Goal: Transaction & Acquisition: Book appointment/travel/reservation

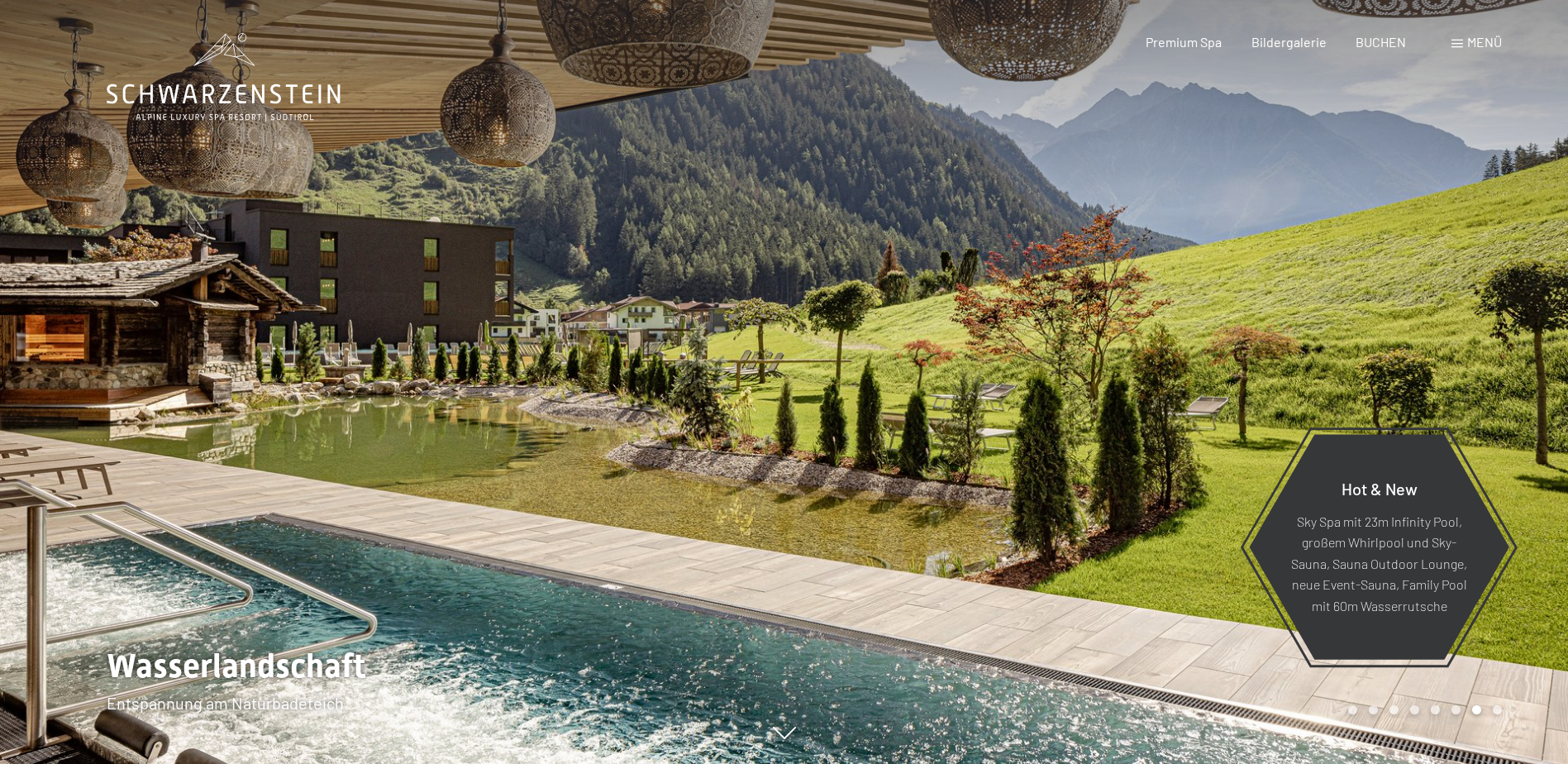
click at [1492, 38] on span "Menü" at bounding box center [1484, 41] width 35 height 15
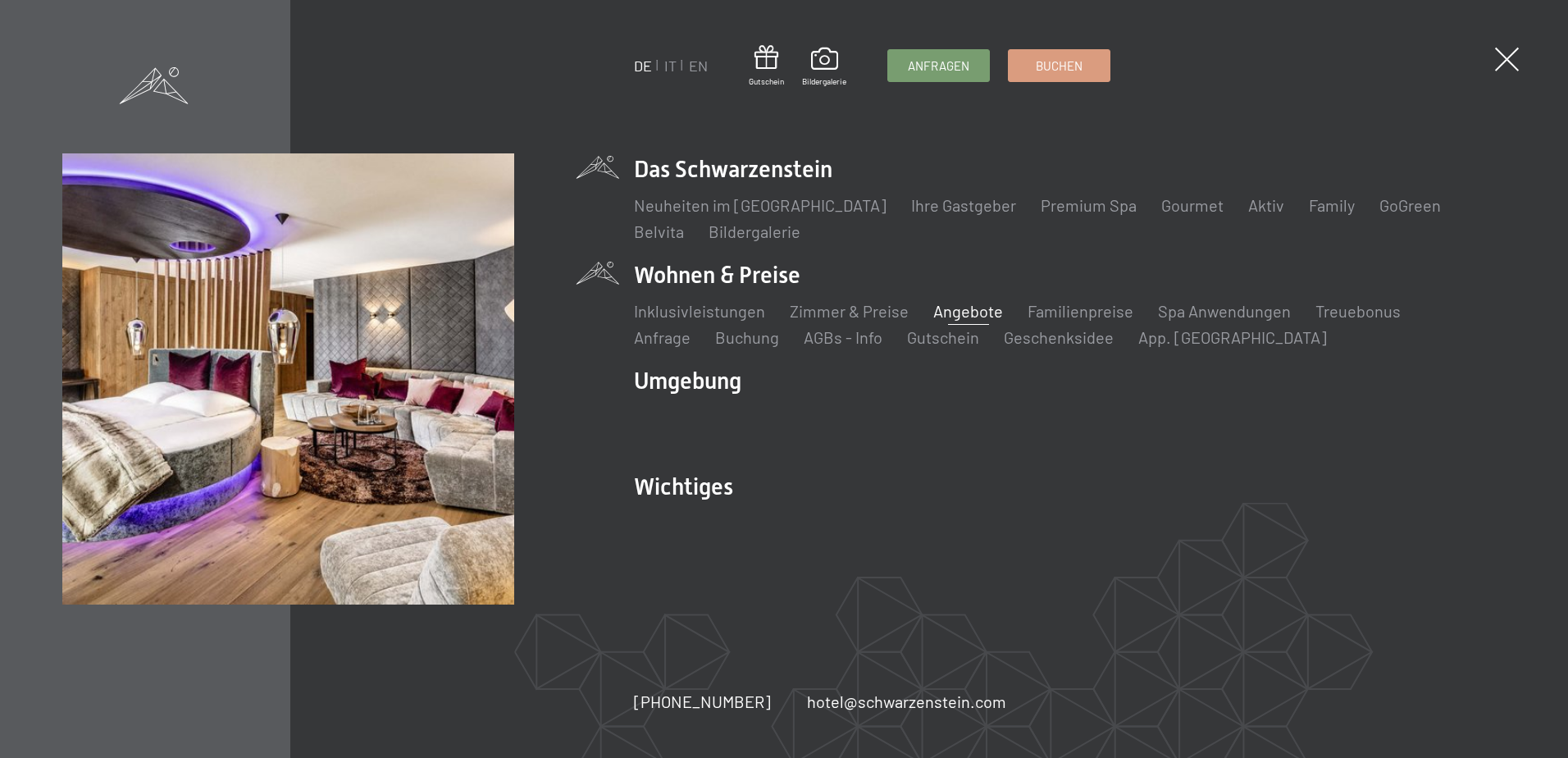
click at [975, 310] on link "Angebote" at bounding box center [968, 311] width 70 height 20
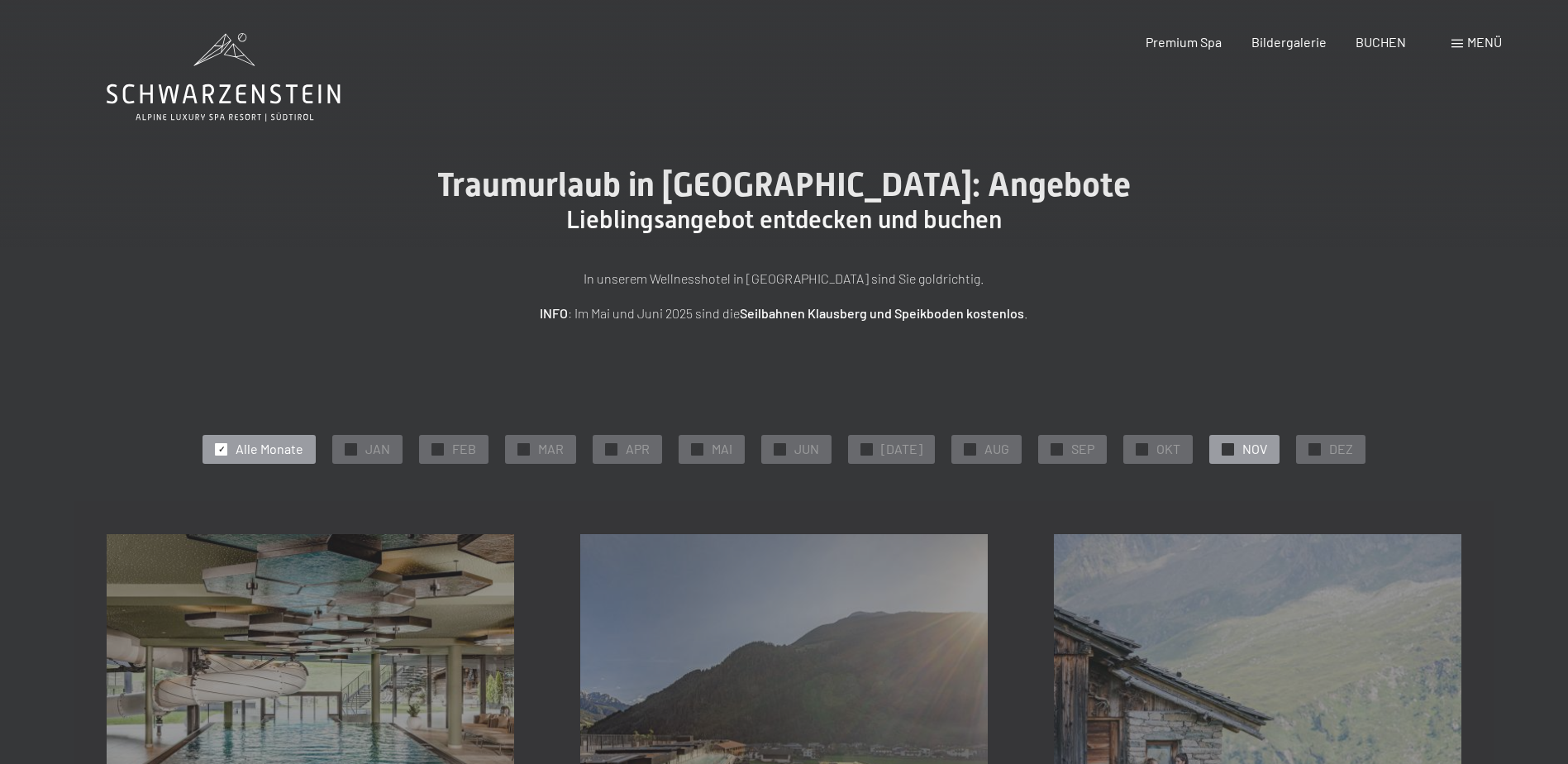
click at [1225, 448] on span "✓" at bounding box center [1228, 449] width 7 height 12
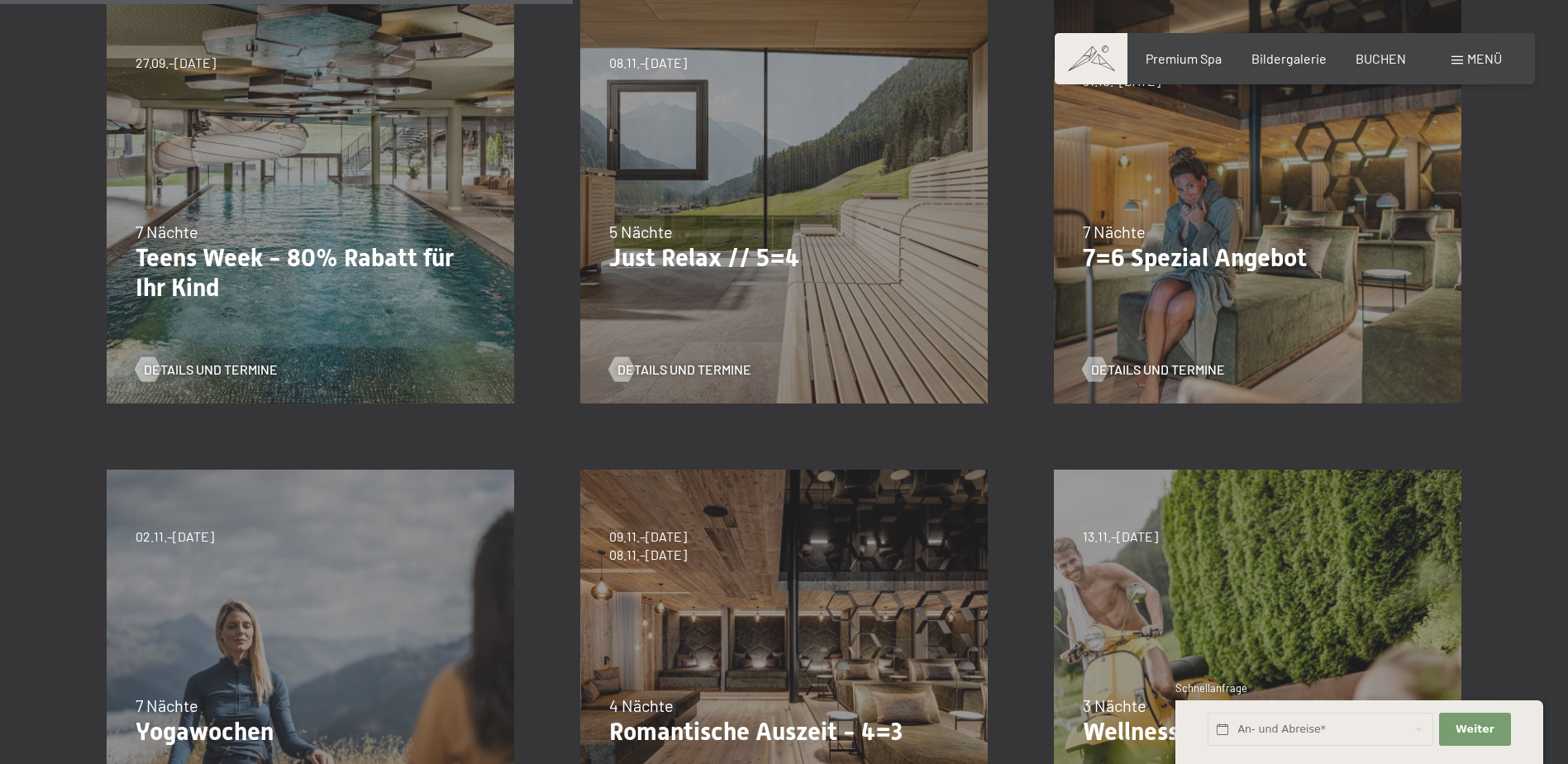
scroll to position [827, 0]
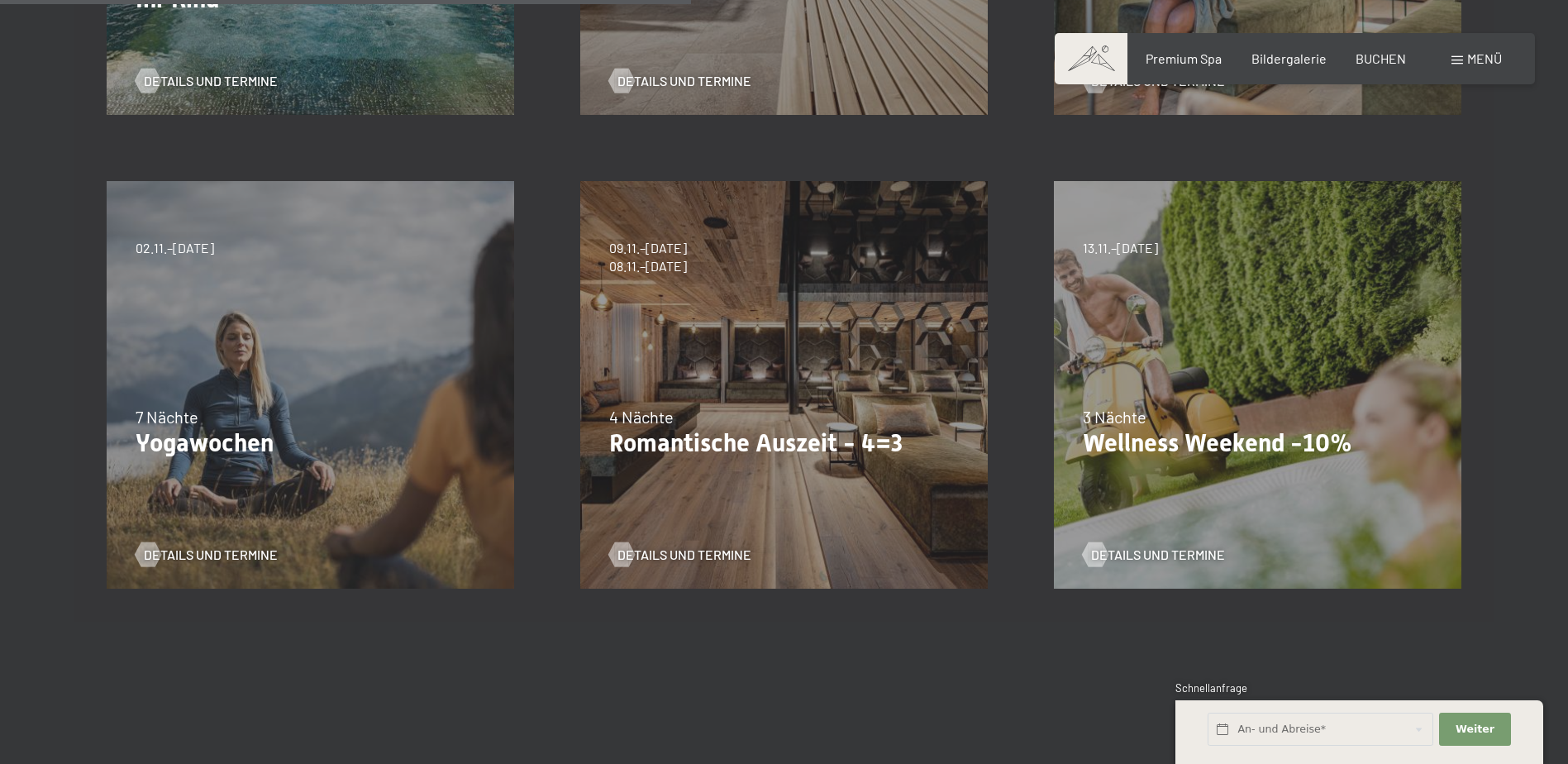
click at [753, 364] on div "09.11.–05.12.2025 08.12.–19.12.2025 11.01.–23.01.2026 08.03.–27.03.2026 29.03.–…" at bounding box center [784, 385] width 474 height 474
click at [695, 558] on span "Details und Termine" at bounding box center [700, 554] width 134 height 18
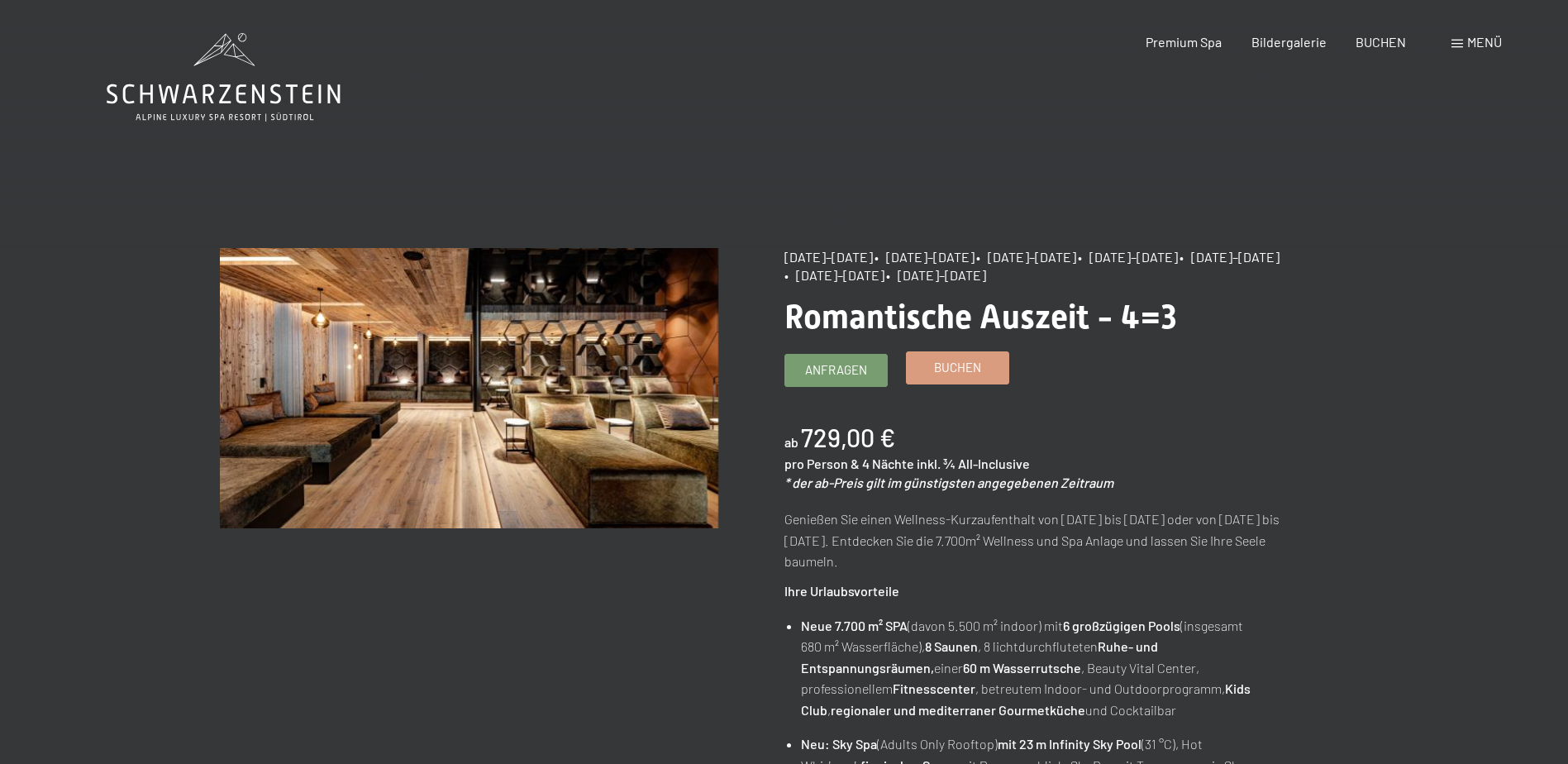
click at [967, 378] on link "Buchen" at bounding box center [957, 367] width 102 height 32
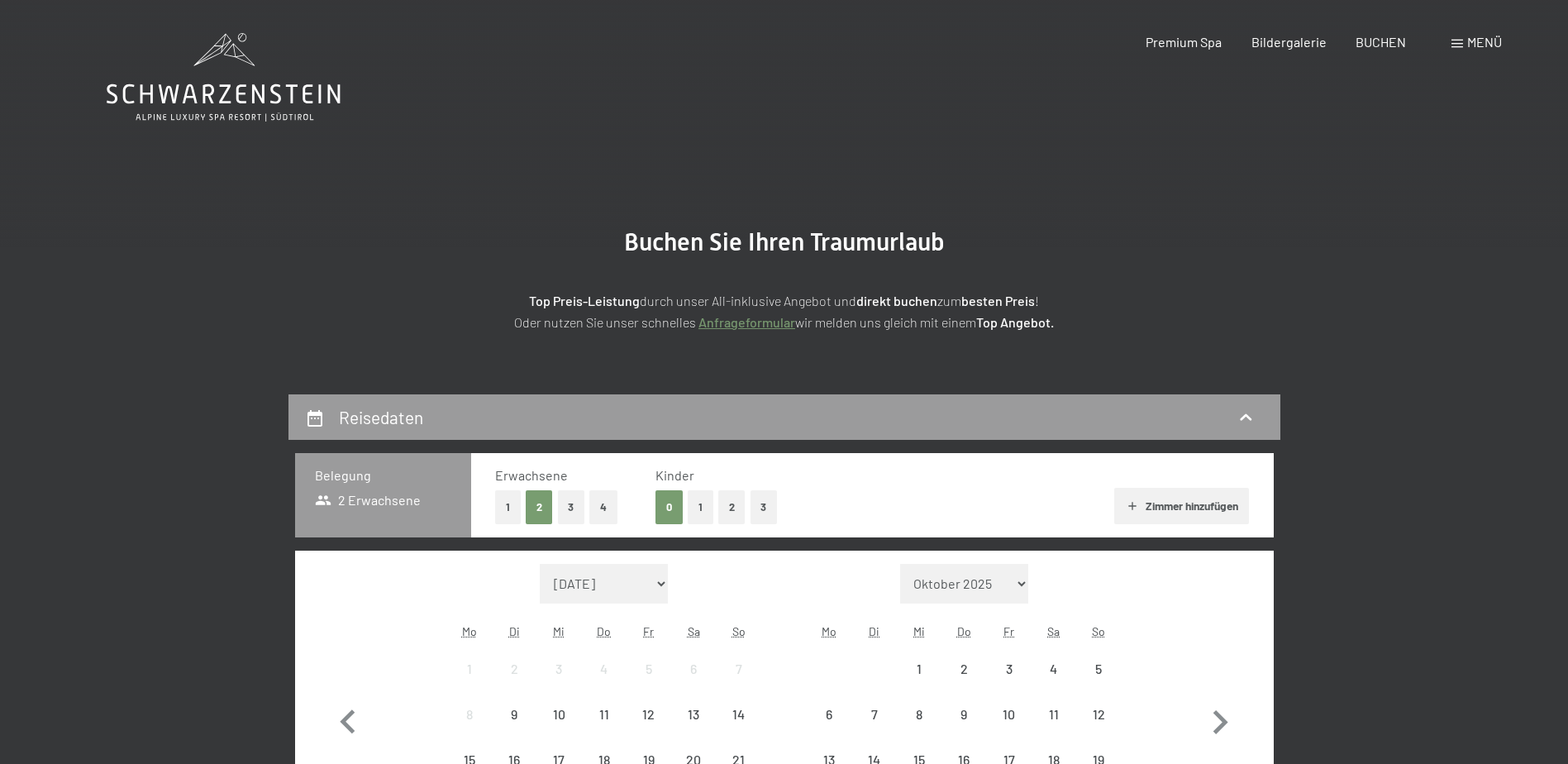
select select "[DATE]"
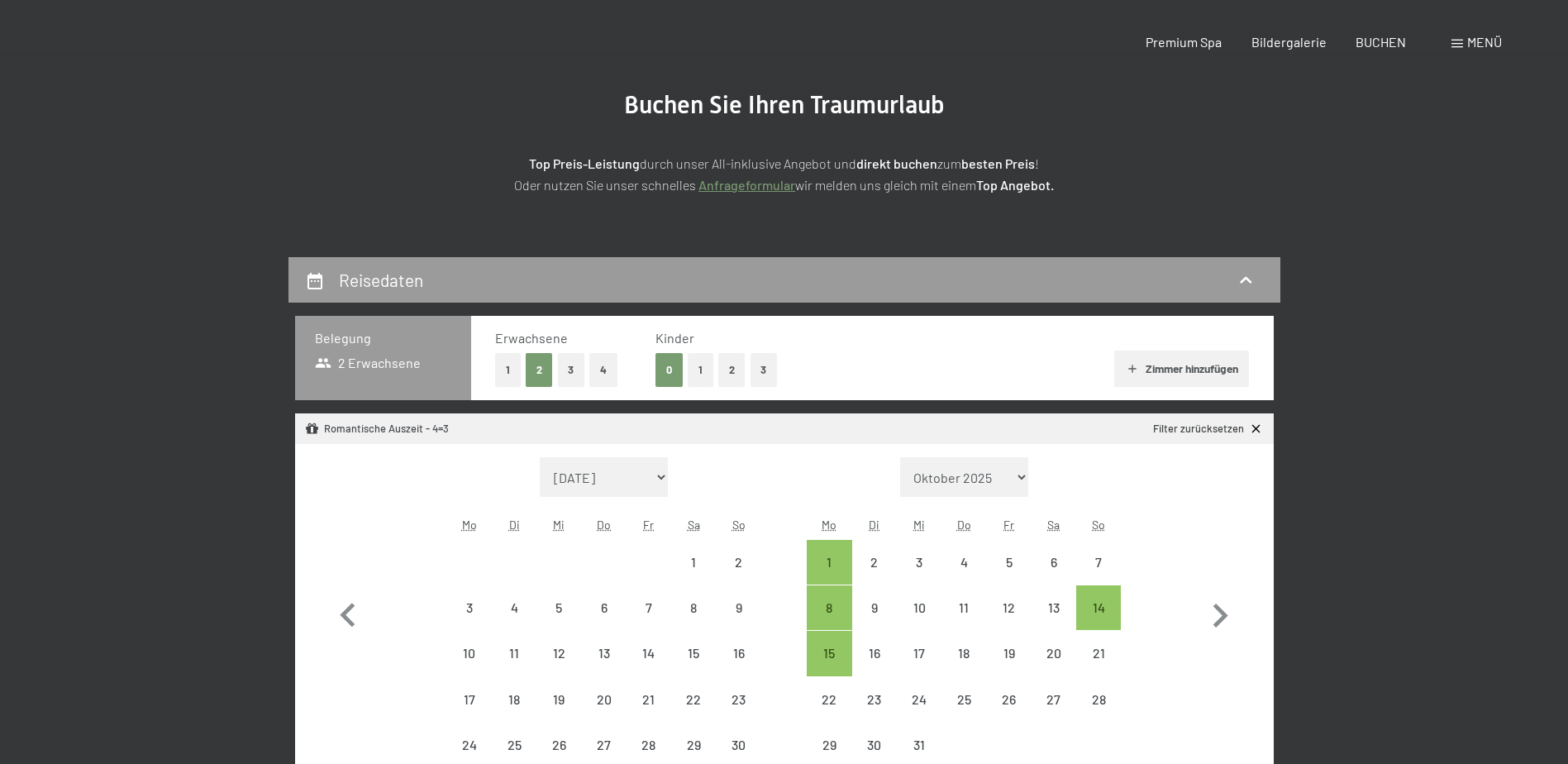
select select "[DATE]"
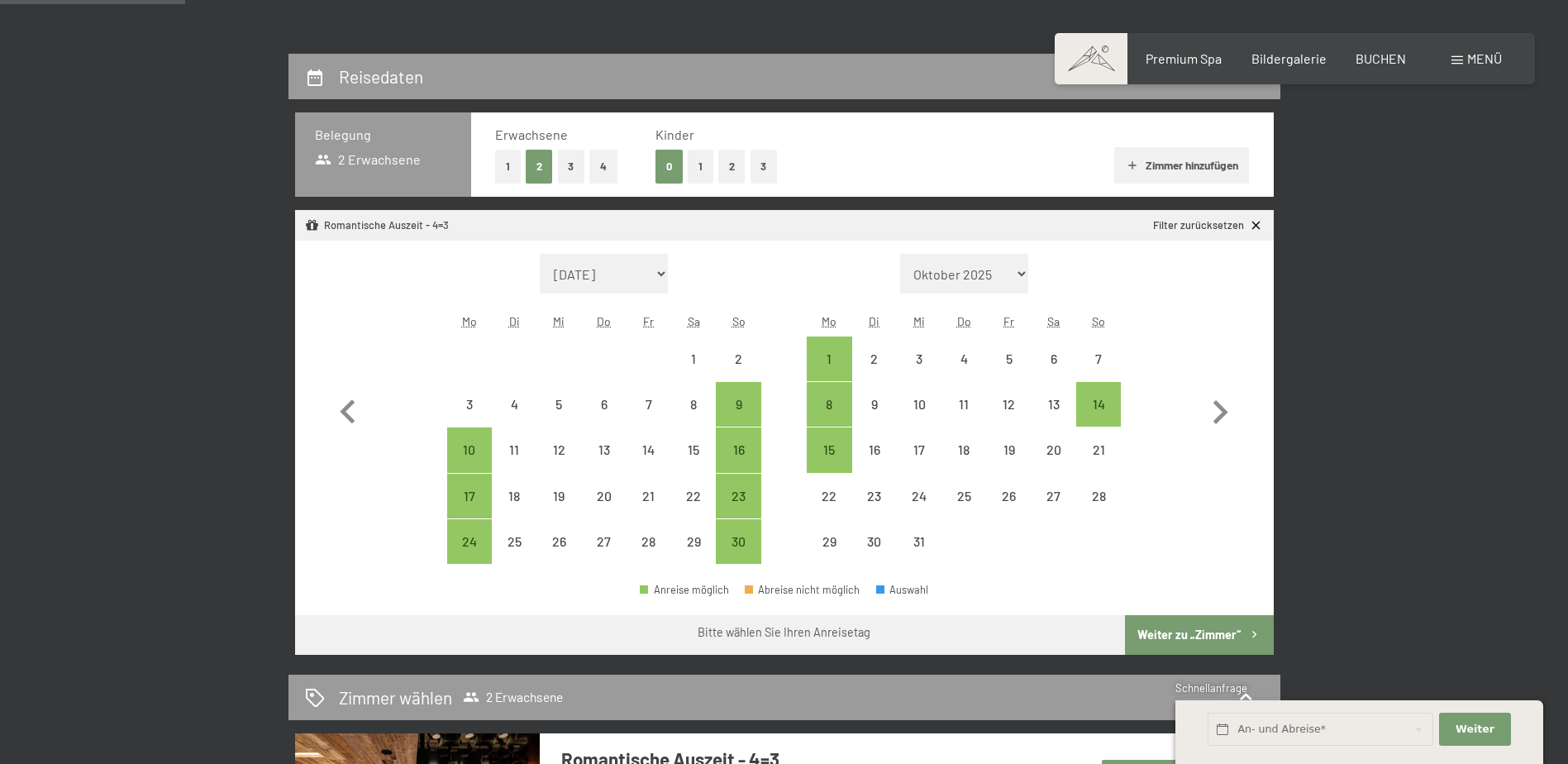
scroll to position [413, 0]
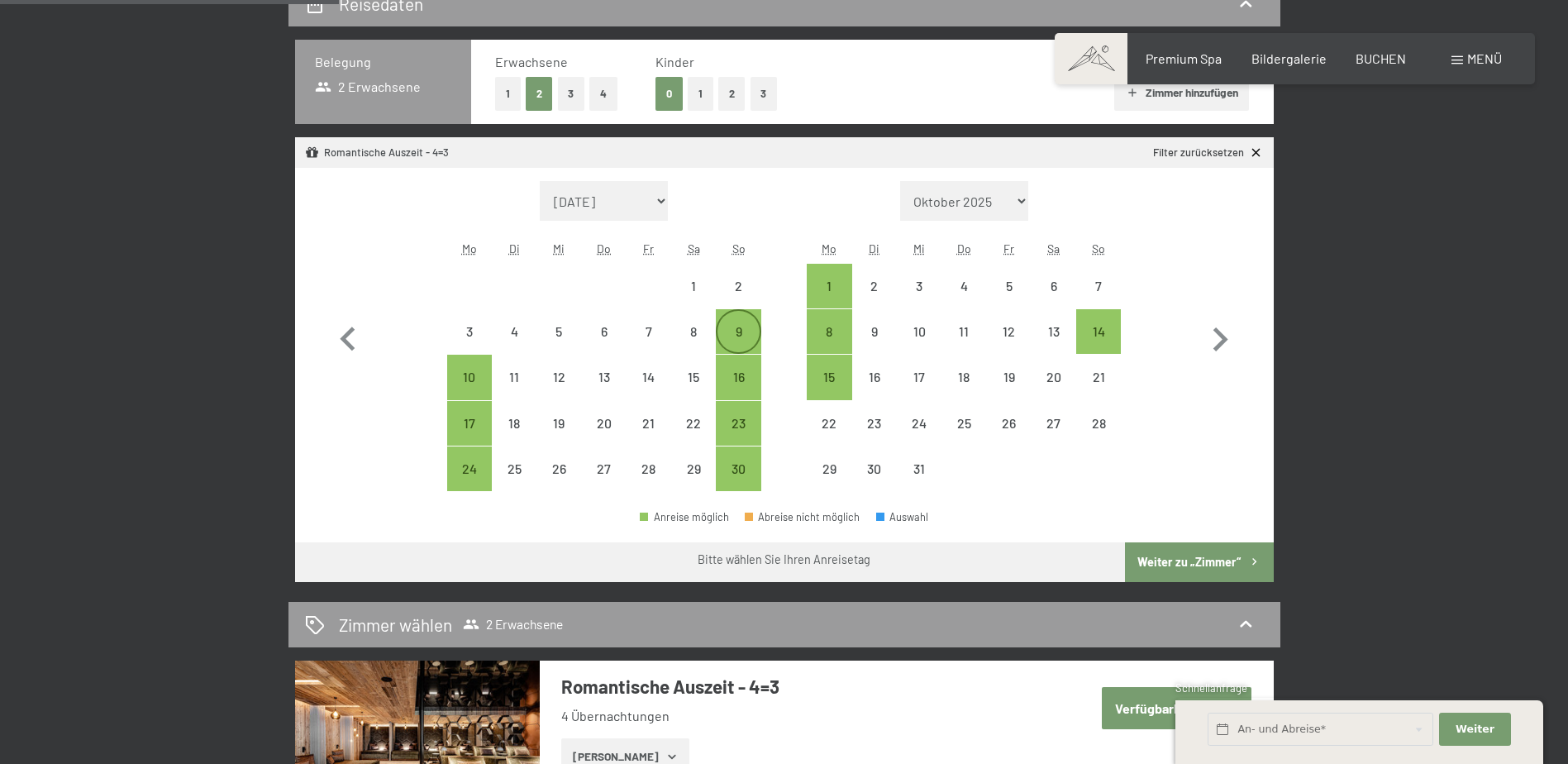
click at [730, 318] on div "9" at bounding box center [738, 331] width 41 height 41
select select "2025-11-01"
select select "2025-12-01"
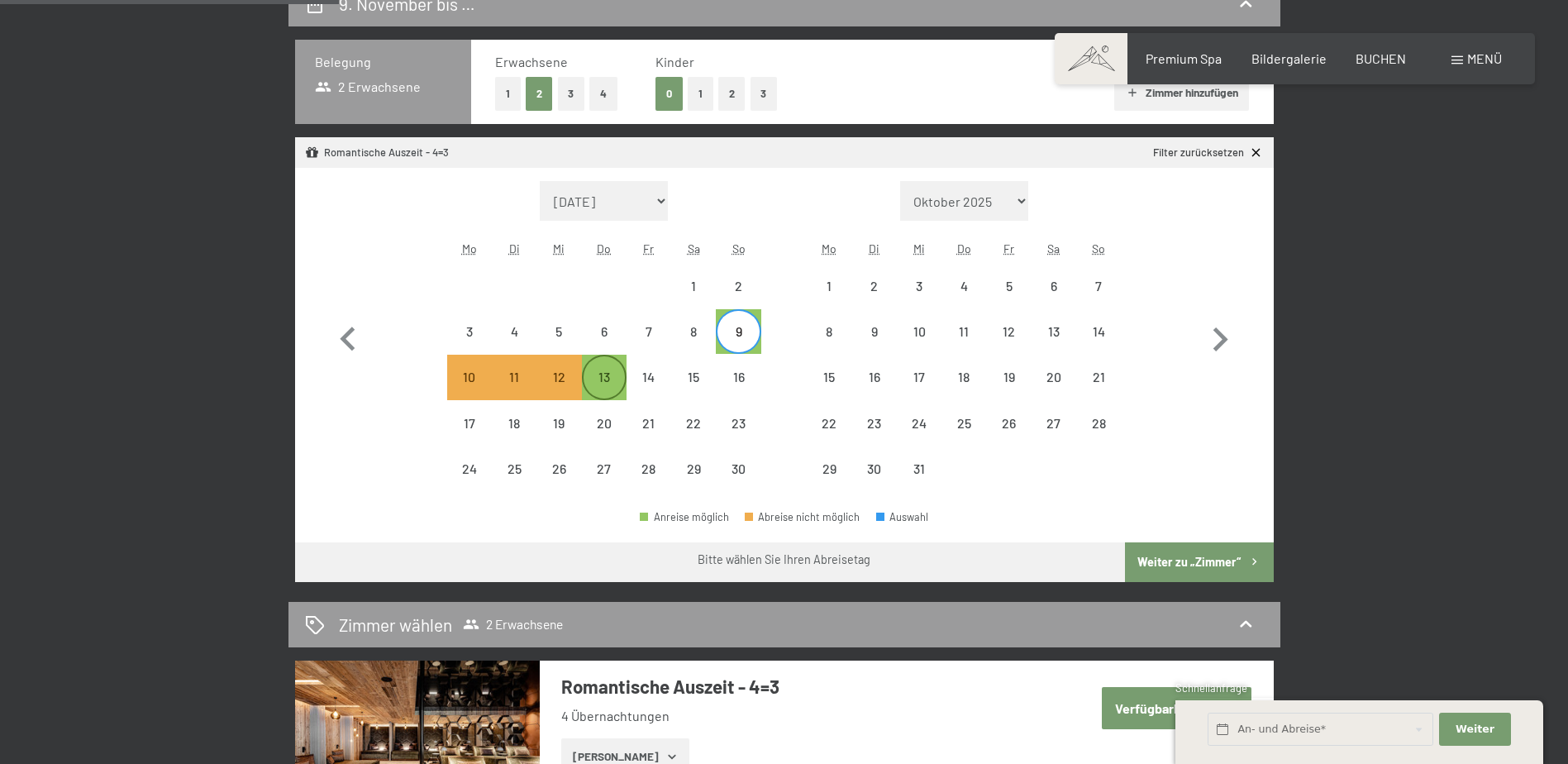
click at [601, 382] on div "13" at bounding box center [604, 390] width 41 height 41
select select "2025-11-01"
select select "2025-12-01"
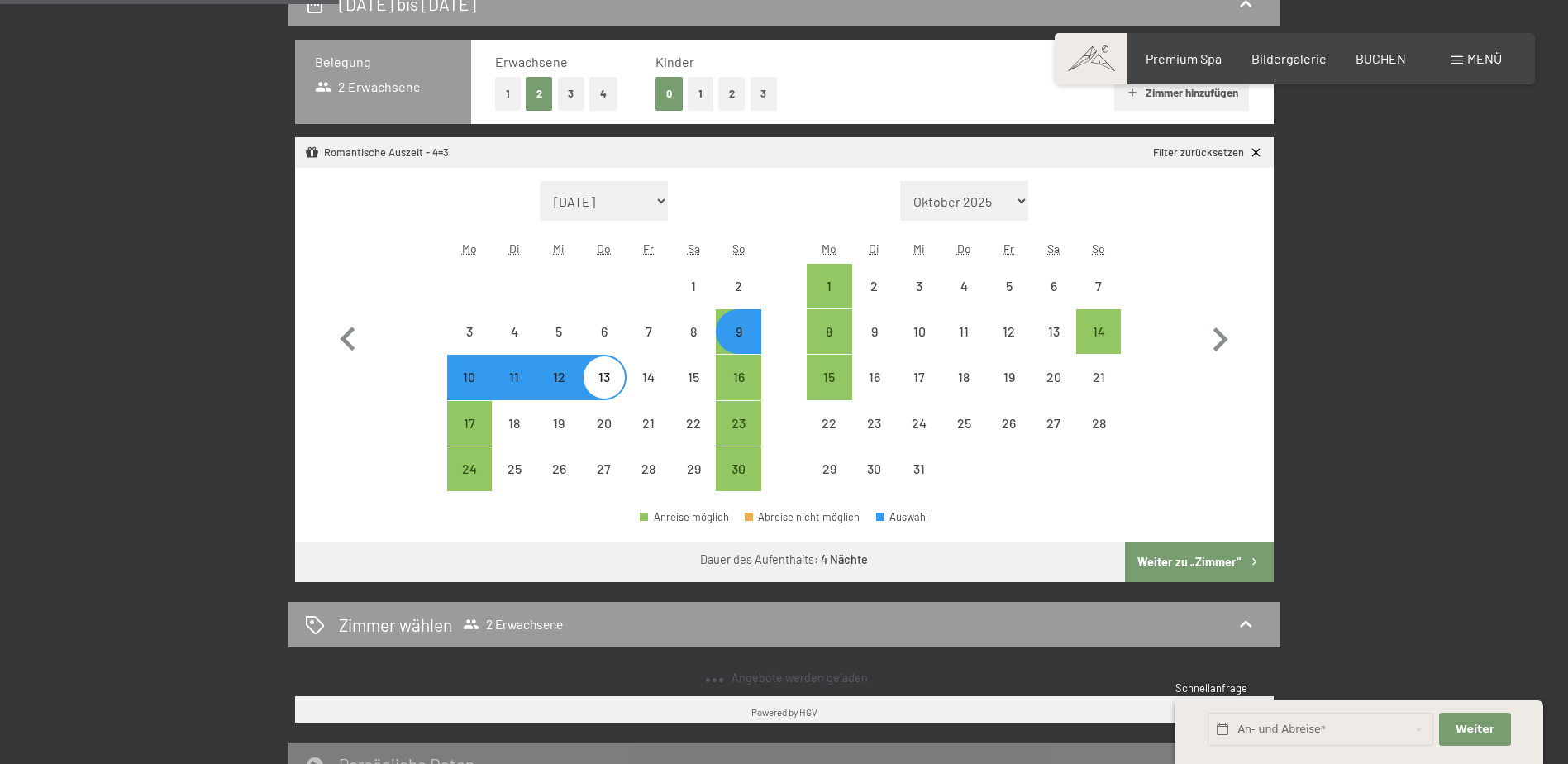
select select "2025-11-01"
select select "2025-12-01"
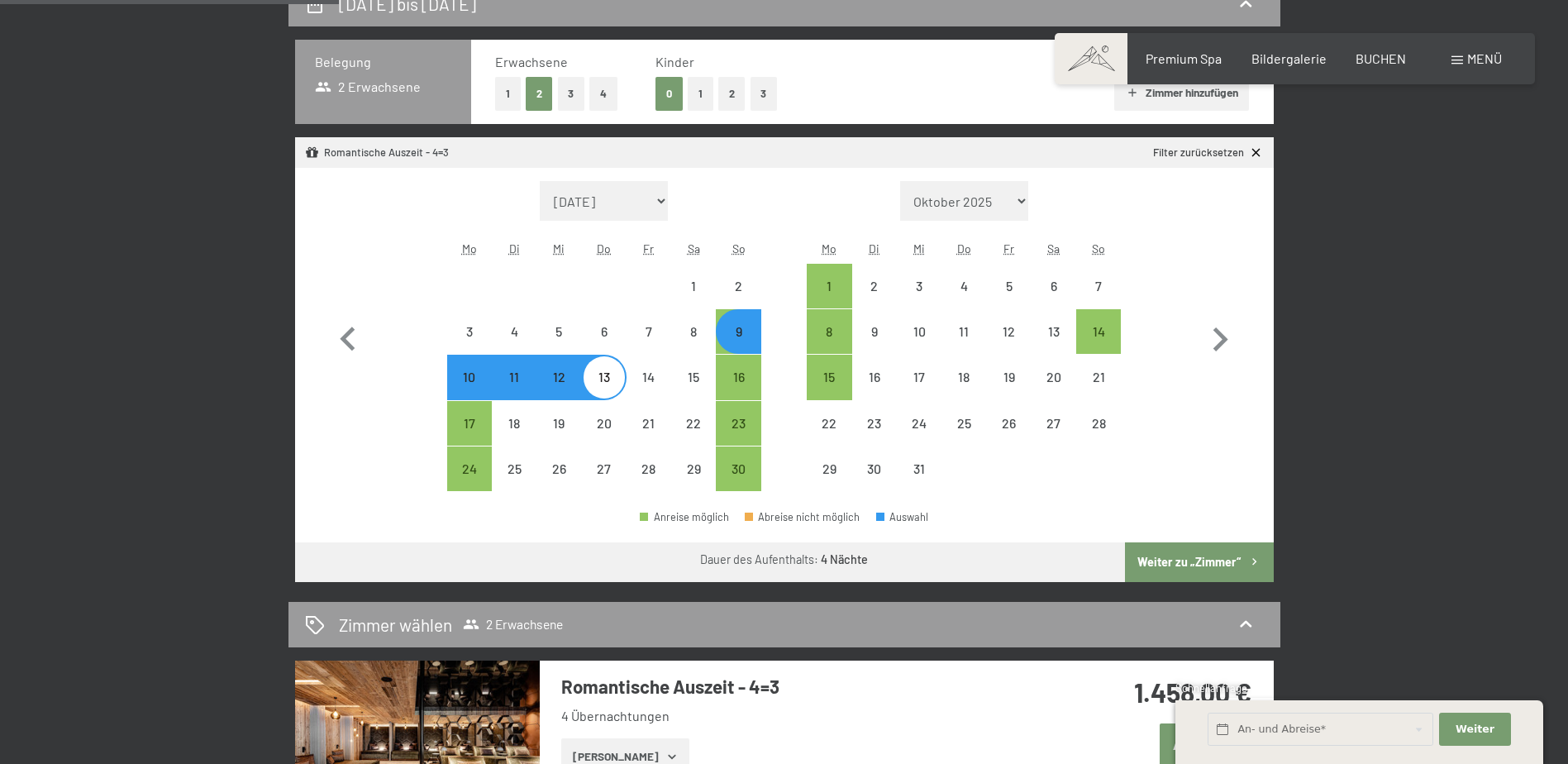
click at [1169, 567] on button "Weiter zu „Zimmer“" at bounding box center [1199, 562] width 148 height 40
select select "2025-11-01"
select select "2025-12-01"
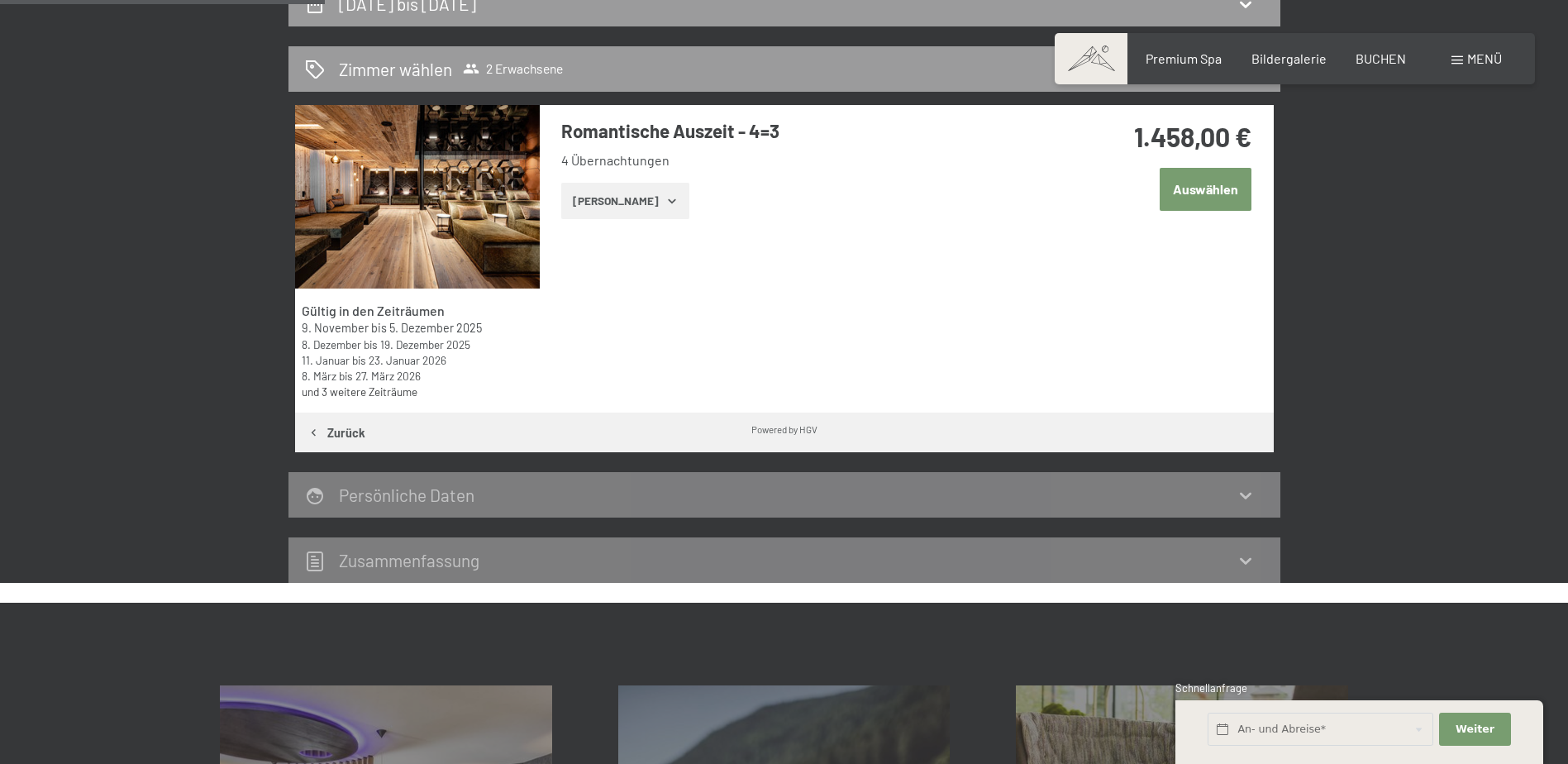
scroll to position [394, 0]
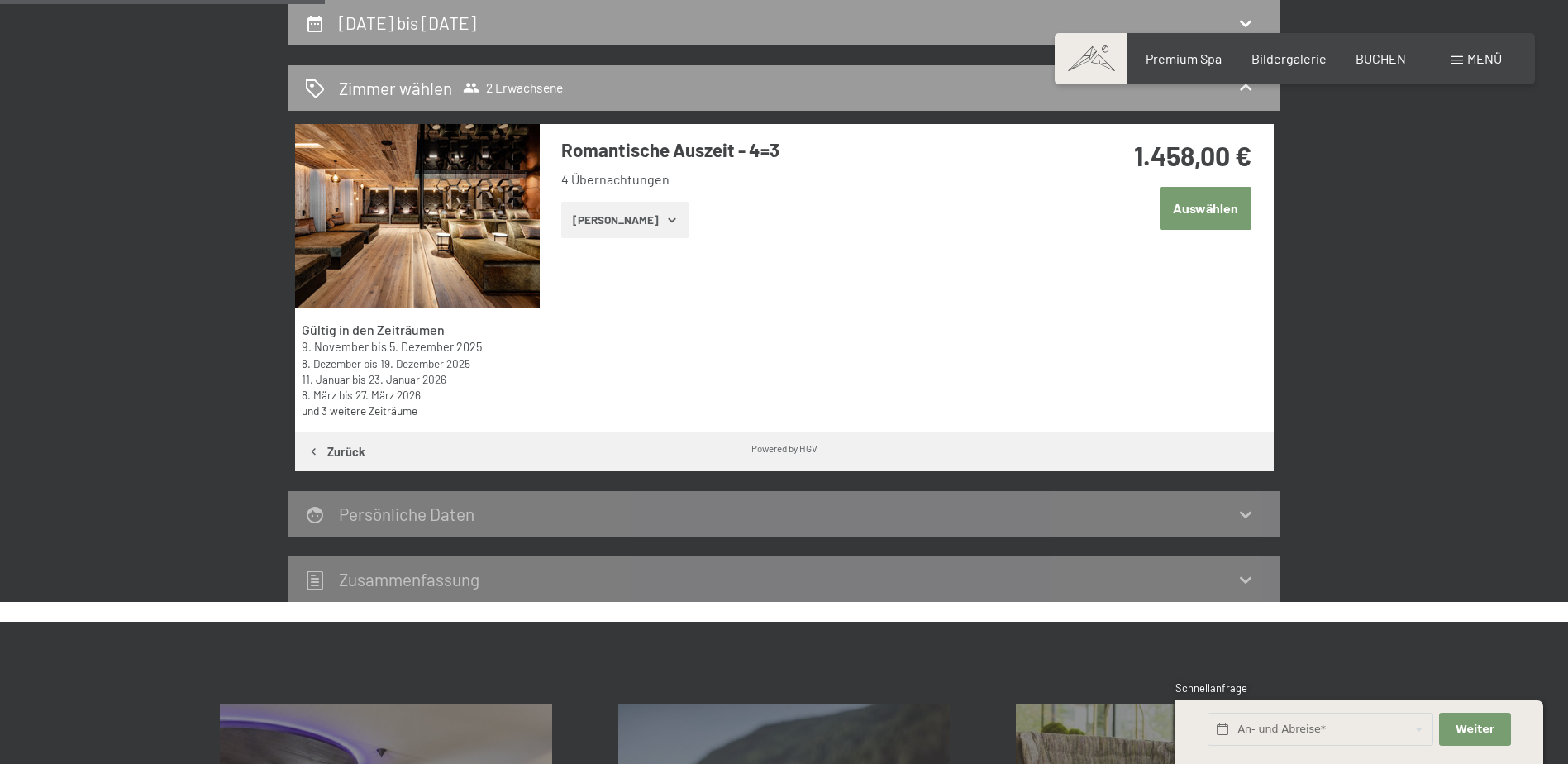
click at [1220, 200] on button "Auswählen" at bounding box center [1205, 208] width 91 height 42
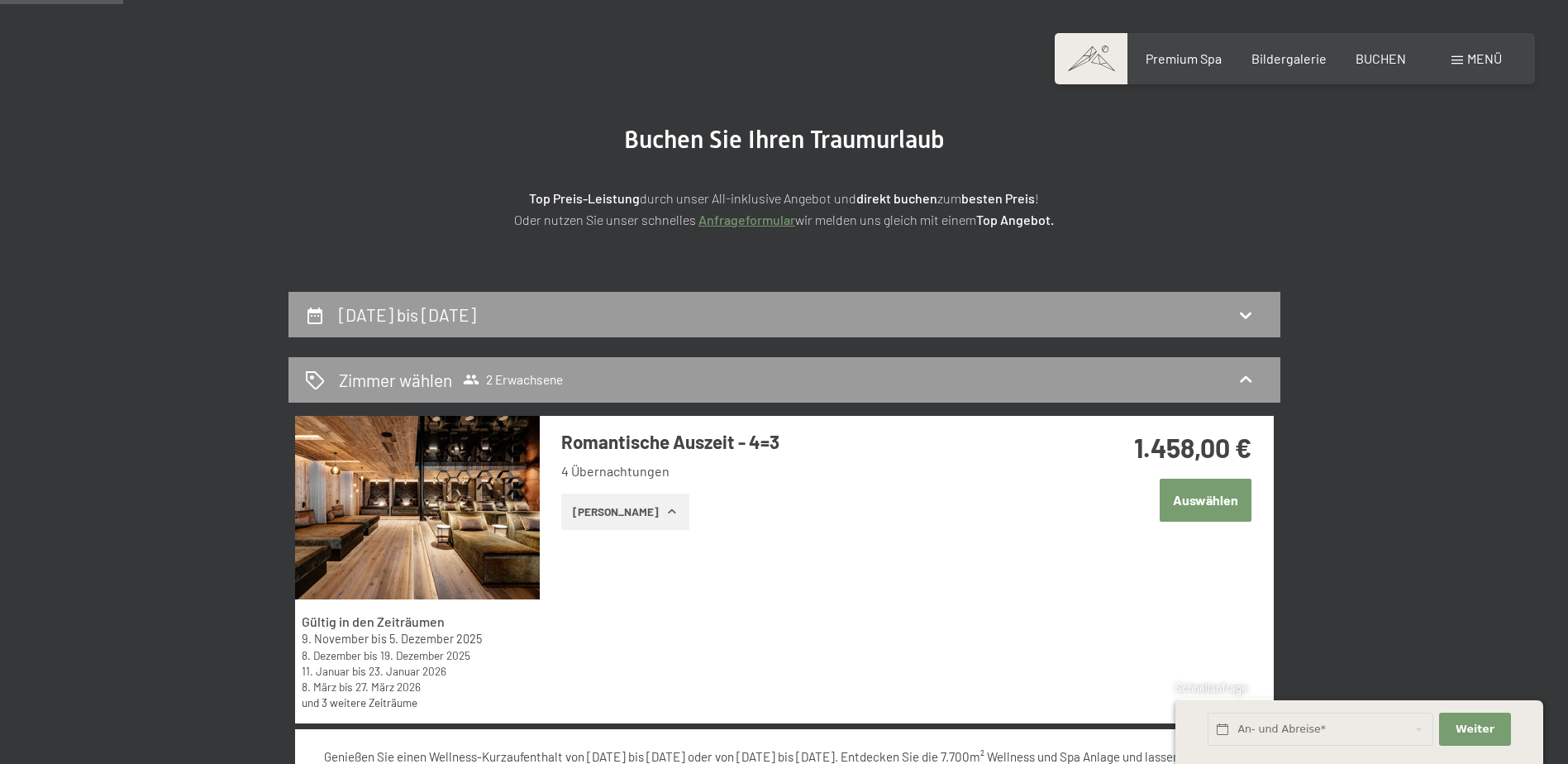
scroll to position [82, 0]
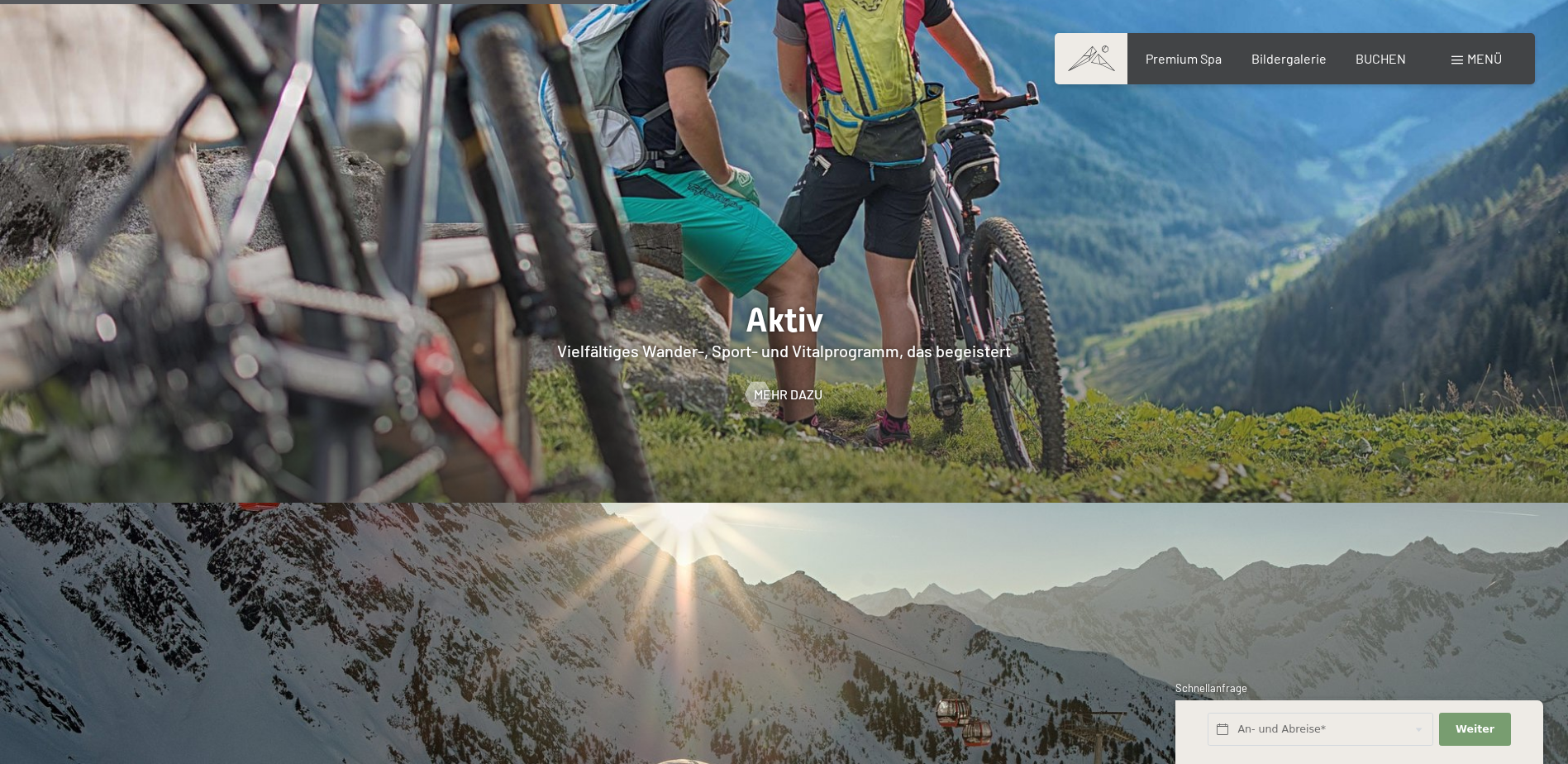
scroll to position [3803, 0]
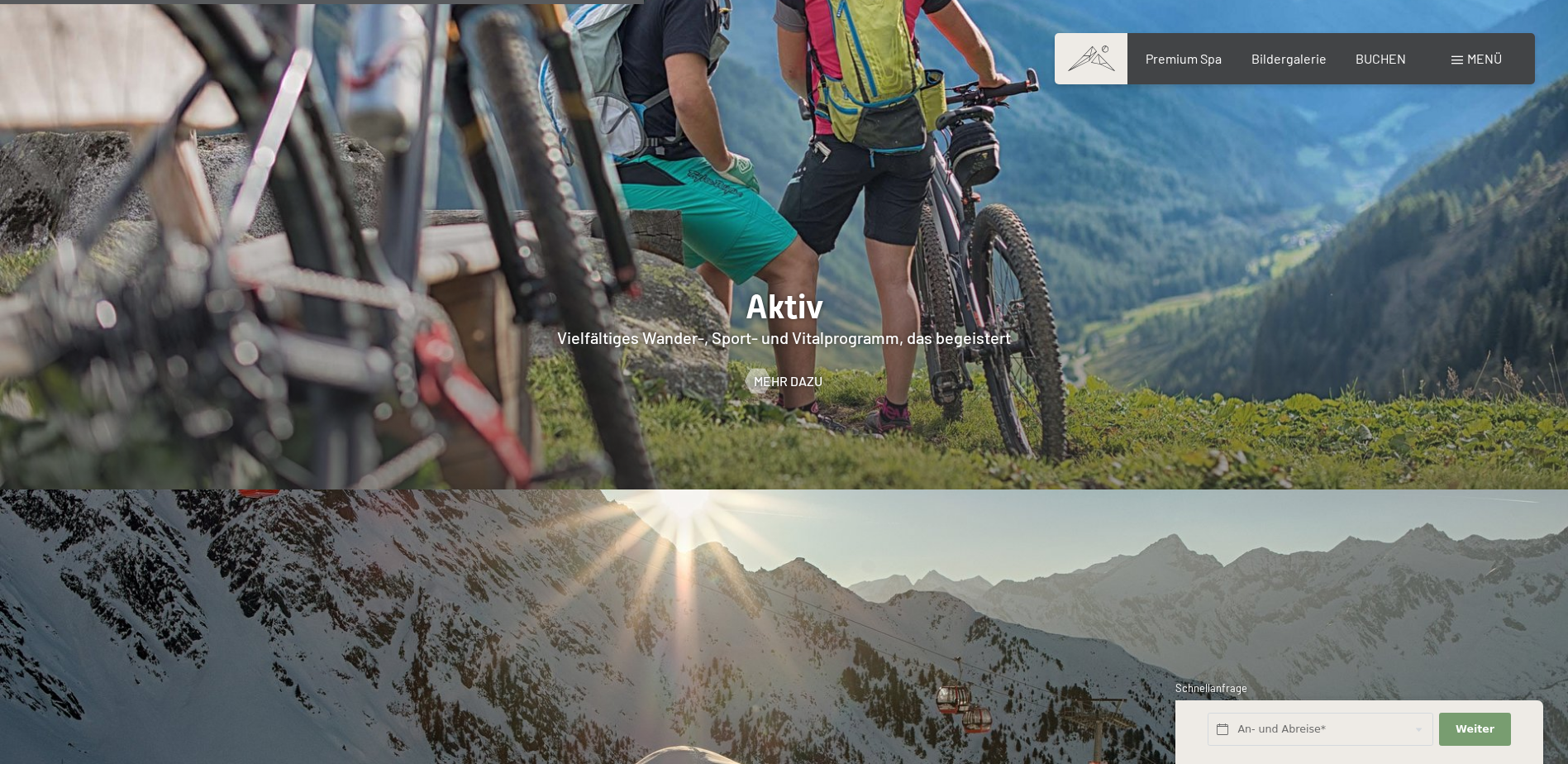
click at [1458, 55] on div "Menü" at bounding box center [1477, 58] width 50 height 18
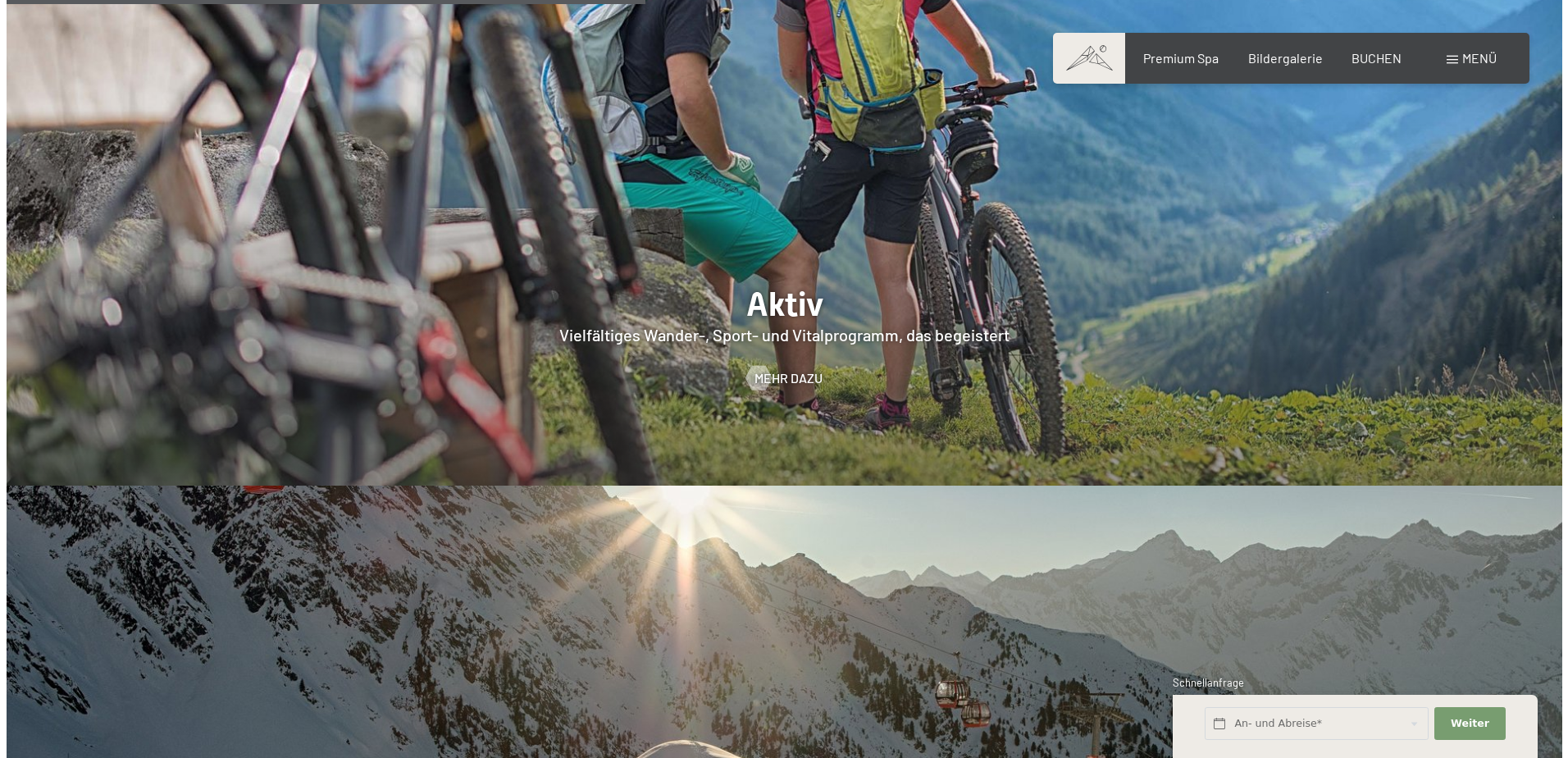
scroll to position [3788, 0]
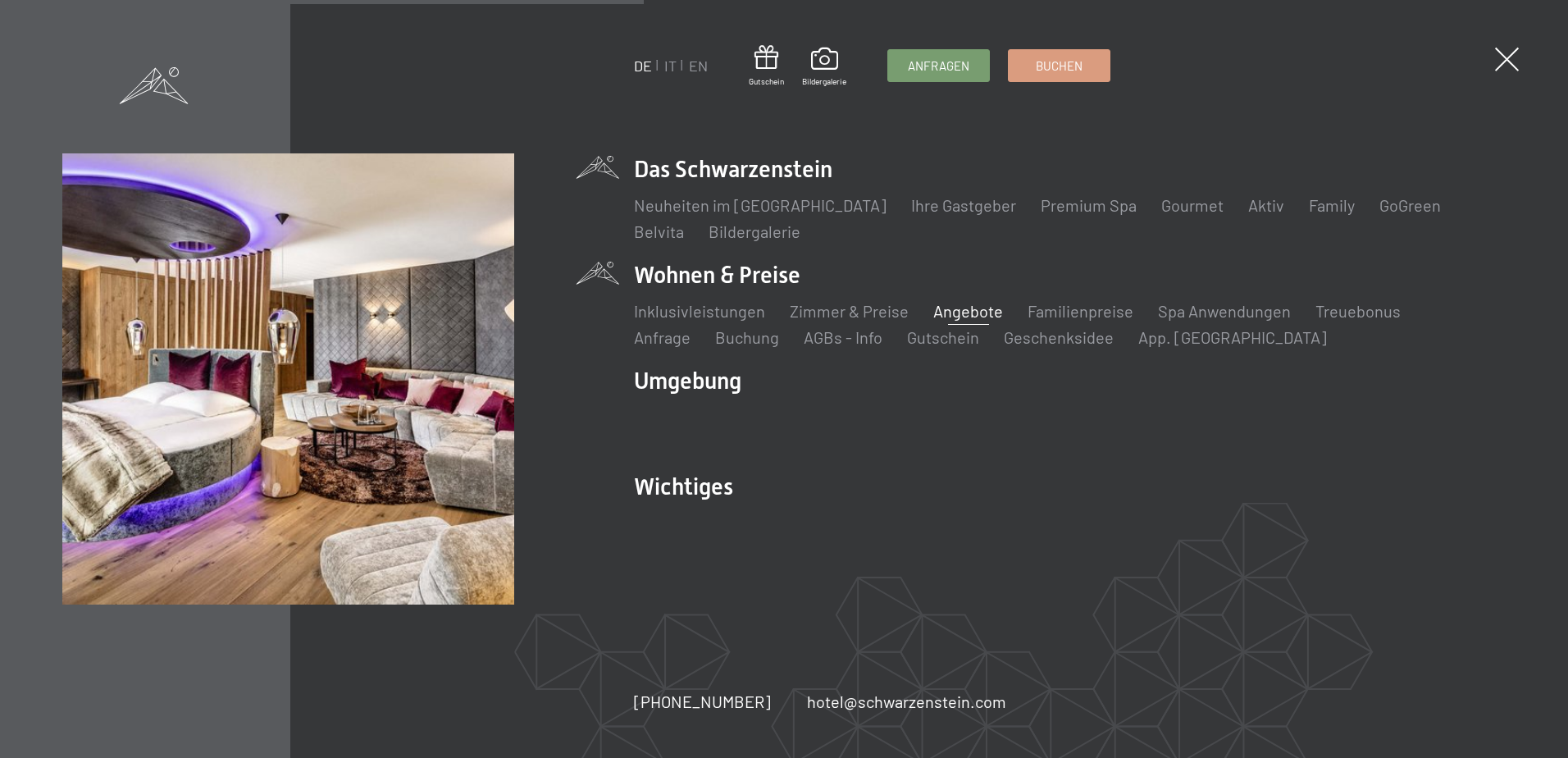
click at [950, 314] on link "Angebote" at bounding box center [968, 311] width 70 height 20
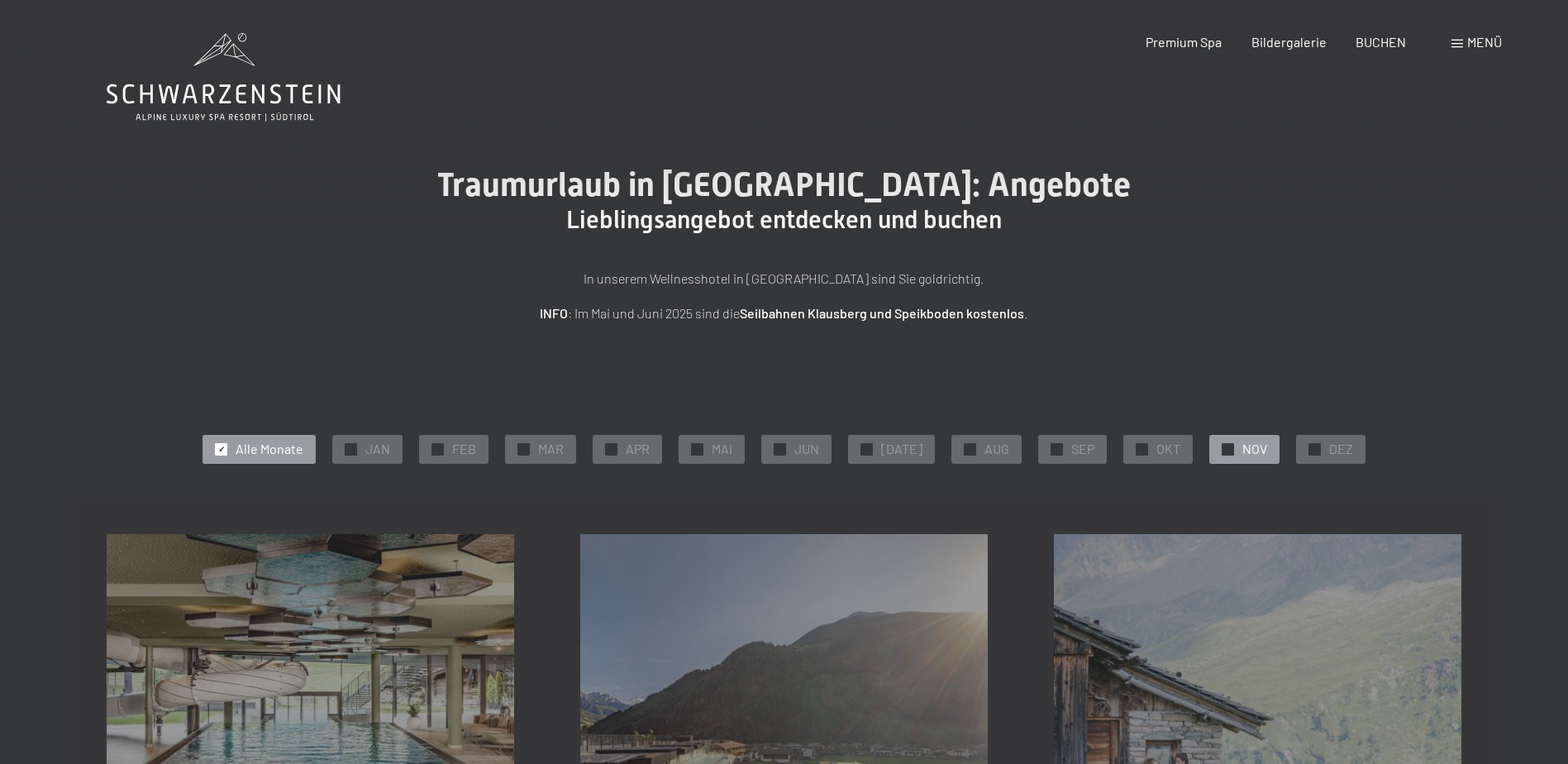
click at [1221, 441] on div "✓ NOV" at bounding box center [1243, 448] width 70 height 28
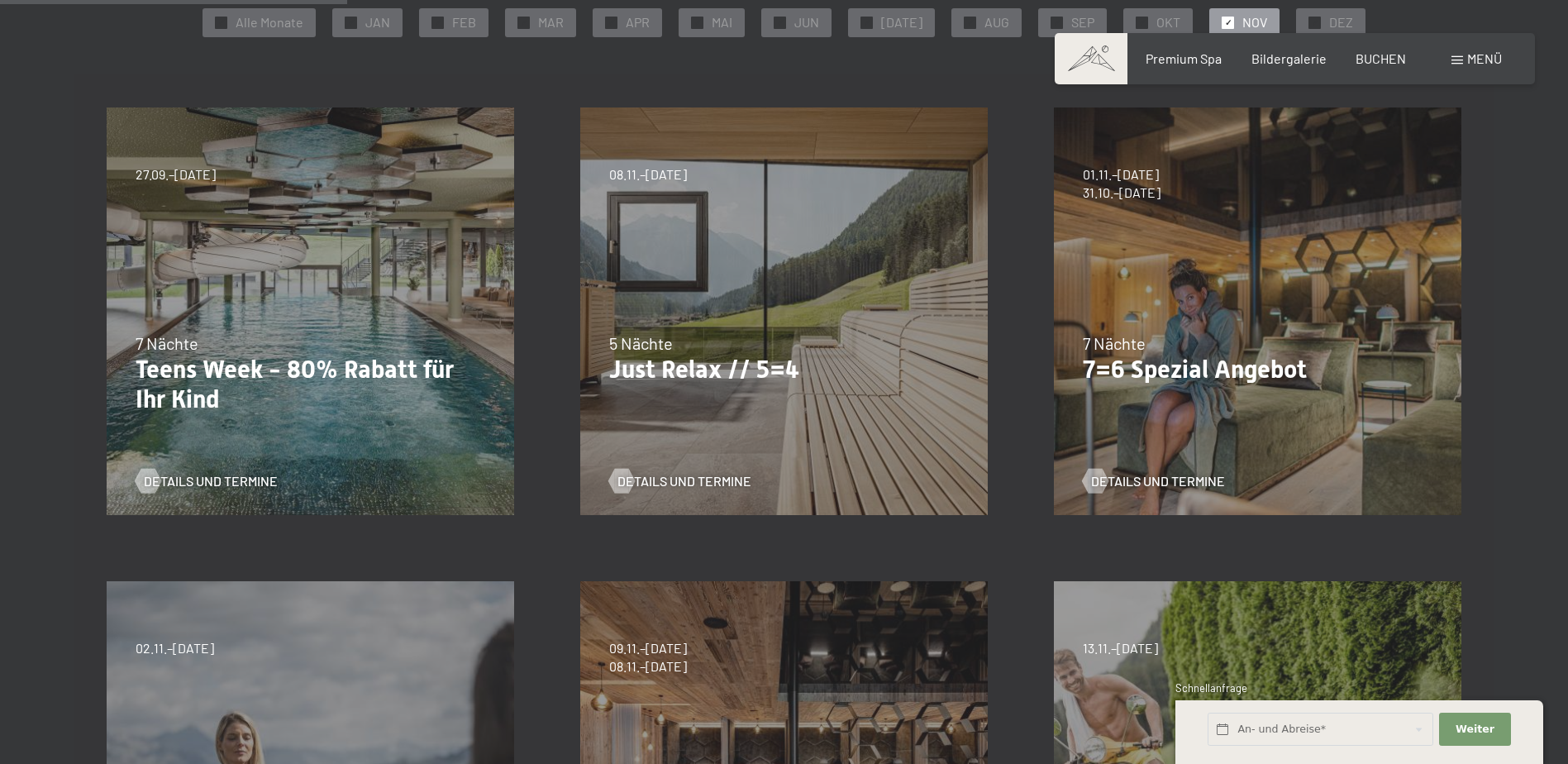
scroll to position [413, 0]
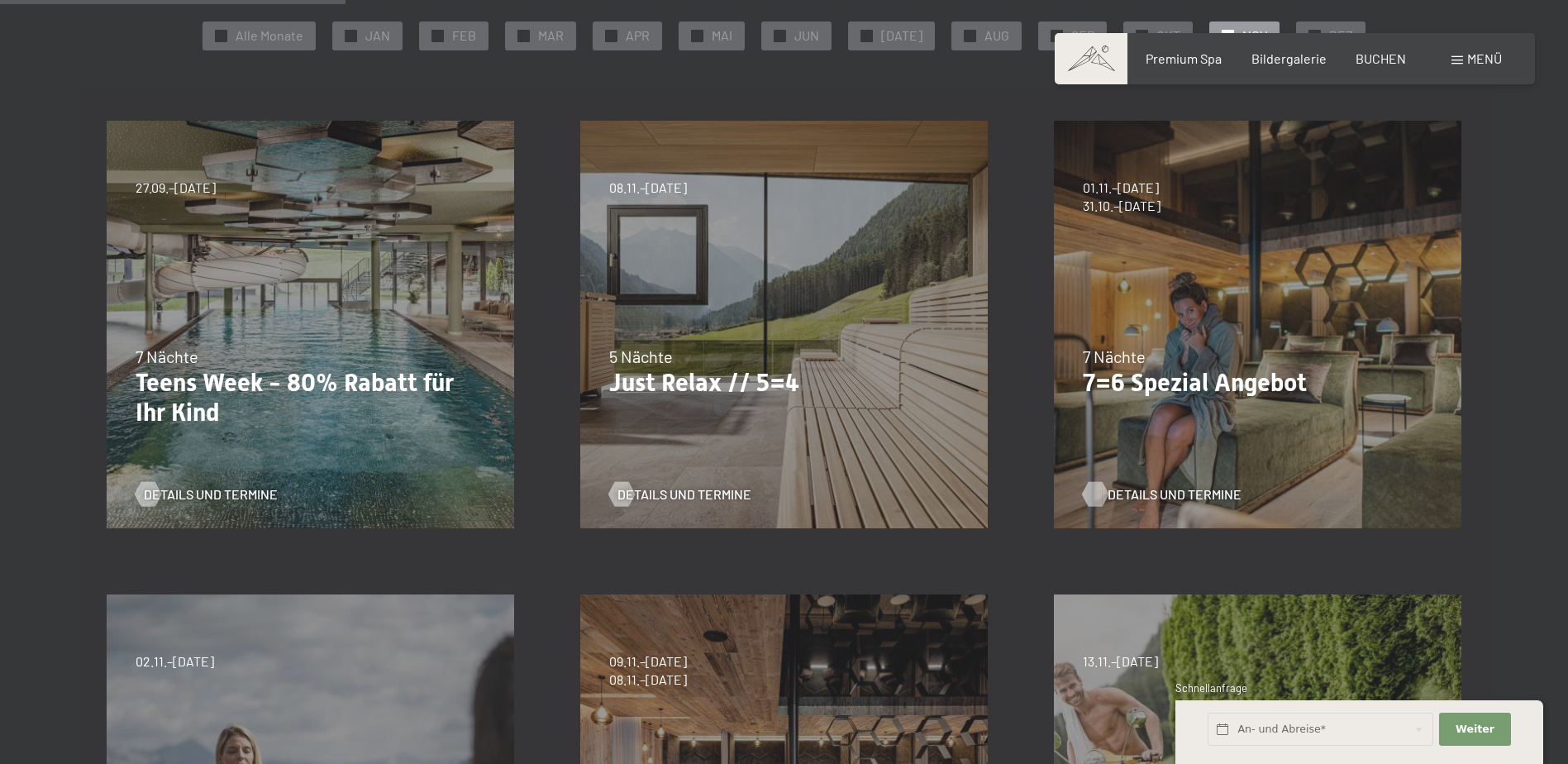
click at [1205, 491] on span "Details und Termine" at bounding box center [1174, 494] width 134 height 18
